Goal: Task Accomplishment & Management: Manage account settings

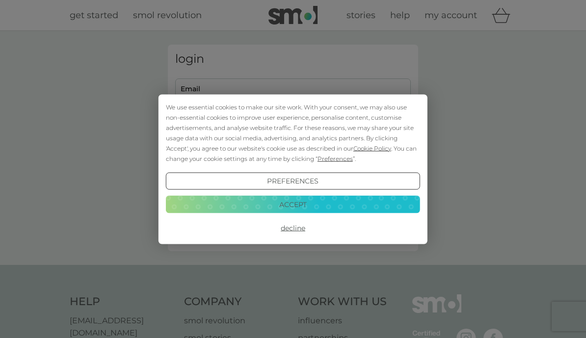
click at [321, 212] on button "Accept" at bounding box center [293, 205] width 254 height 18
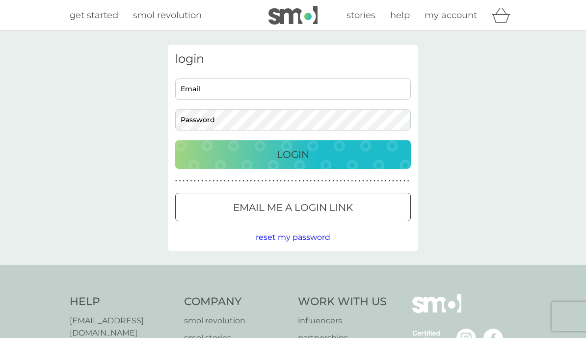
click at [252, 87] on input "Email" at bounding box center [293, 89] width 236 height 21
type input "judy_norway@hotmail.com"
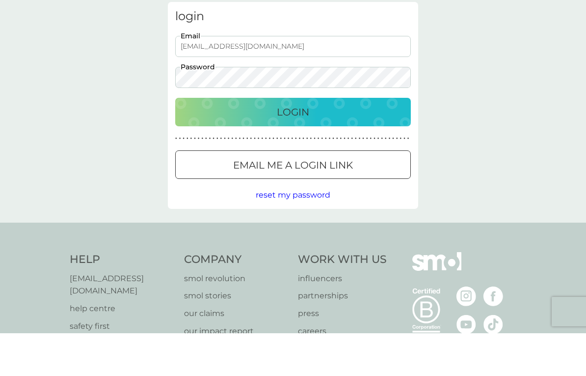
click at [287, 147] on p "Login" at bounding box center [293, 155] width 32 height 16
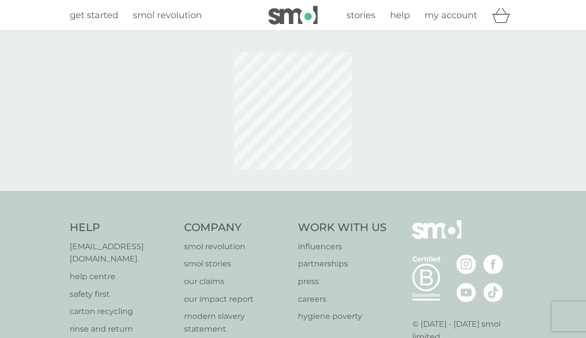
scroll to position [73, 0]
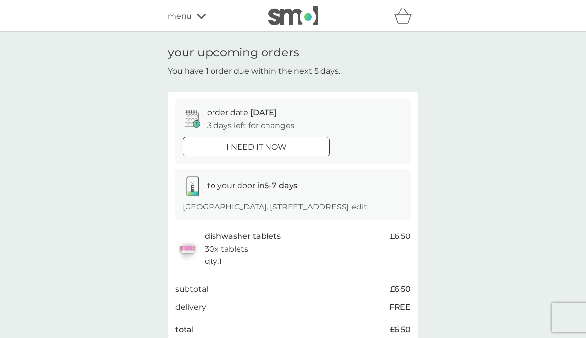
scroll to position [1, 0]
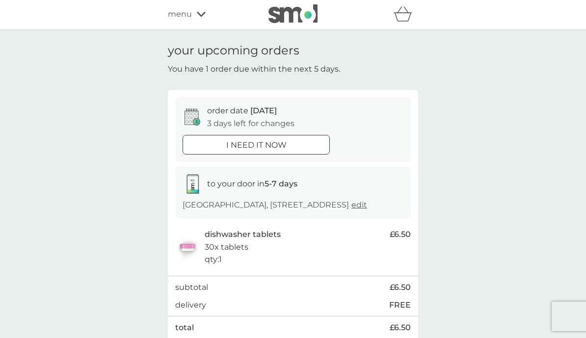
click at [352, 210] on span "edit" at bounding box center [360, 204] width 16 height 9
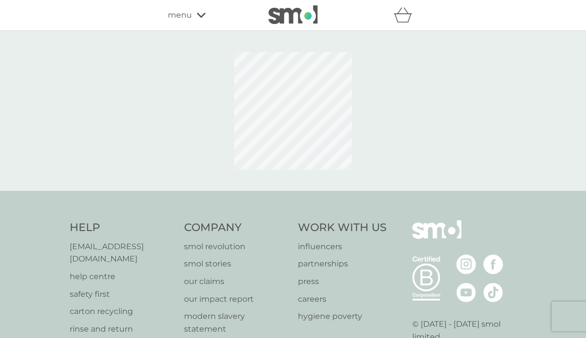
scroll to position [1, 0]
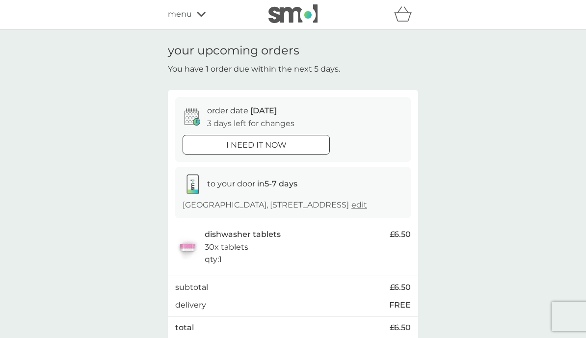
click at [253, 109] on span "[DATE]" at bounding box center [263, 110] width 27 height 9
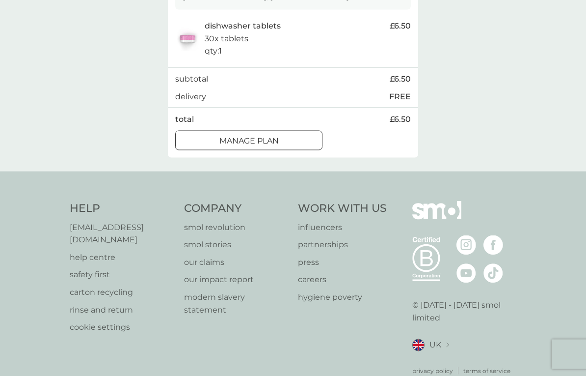
scroll to position [213, 0]
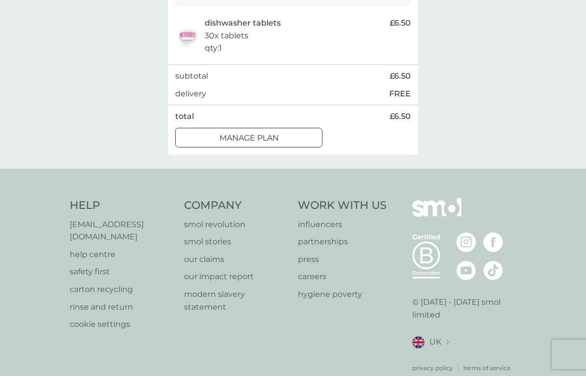
click at [262, 138] on div at bounding box center [260, 136] width 3 height 3
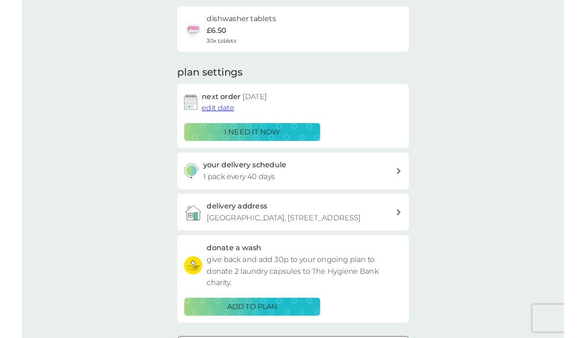
scroll to position [76, 0]
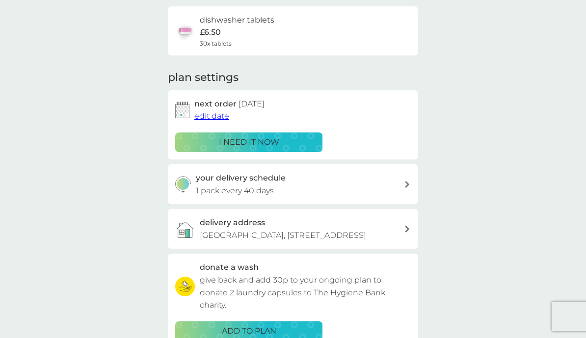
click at [214, 114] on span "edit date" at bounding box center [211, 115] width 35 height 9
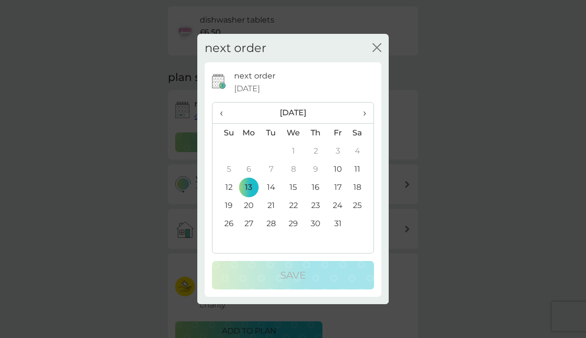
click at [253, 228] on td "27" at bounding box center [249, 224] width 23 height 18
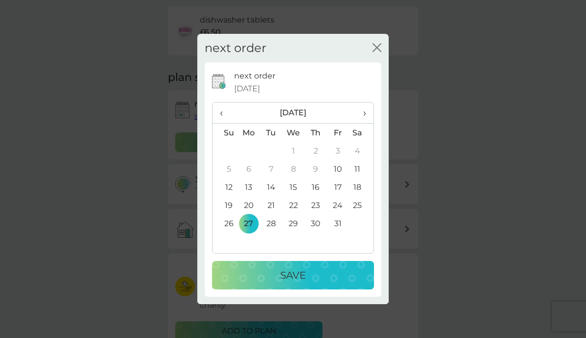
click at [303, 283] on p "Save" at bounding box center [293, 276] width 26 height 16
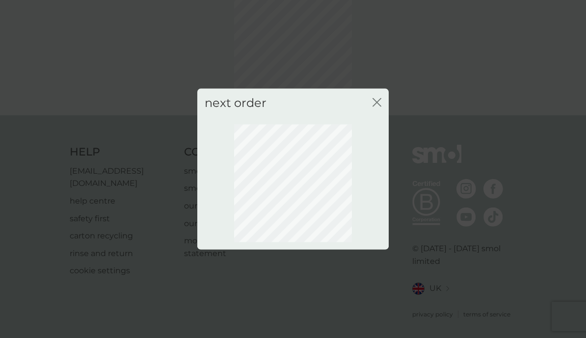
scroll to position [60, 0]
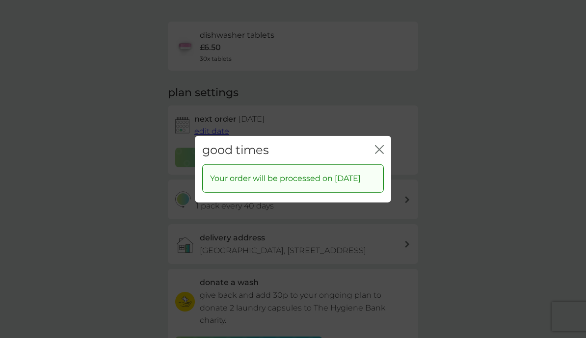
click at [382, 146] on icon "close" at bounding box center [382, 149] width 4 height 8
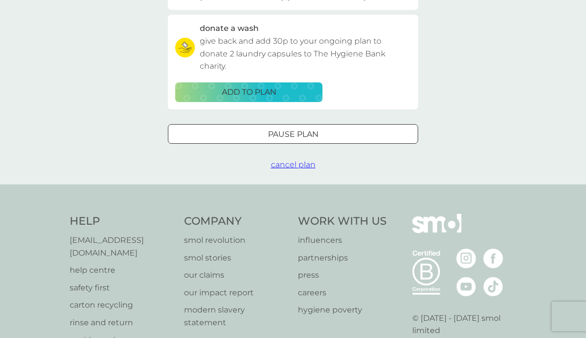
scroll to position [308, 0]
